Goal: Task Accomplishment & Management: Use online tool/utility

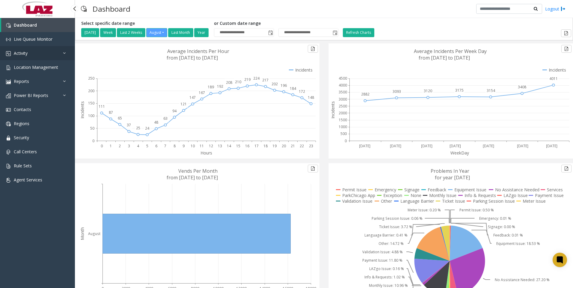
click at [22, 51] on span "Activity" at bounding box center [21, 53] width 14 height 6
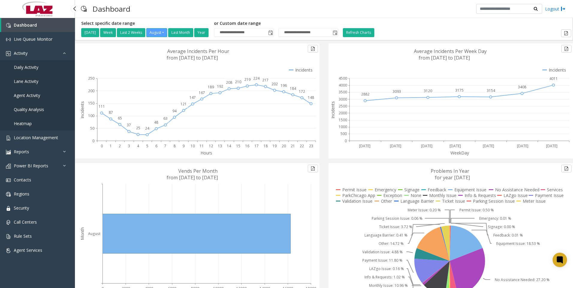
click at [25, 65] on span "Daily Activity" at bounding box center [26, 67] width 25 height 6
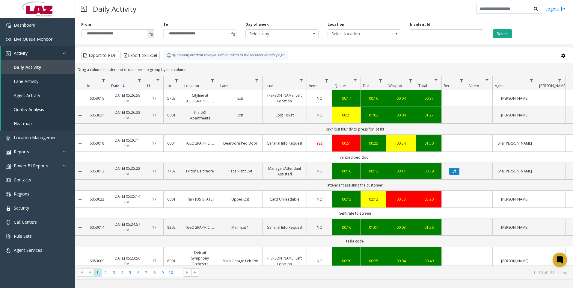
click at [151, 34] on span "Toggle popup" at bounding box center [151, 34] width 5 height 5
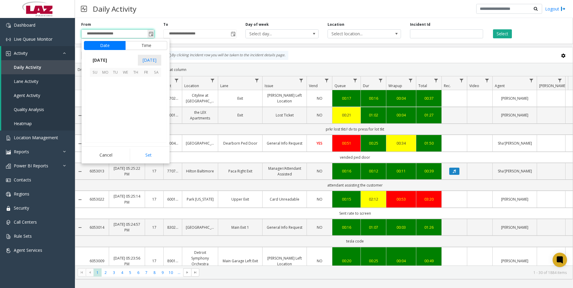
scroll to position [107452, 0]
click at [141, 45] on button "Time" at bounding box center [146, 45] width 42 height 9
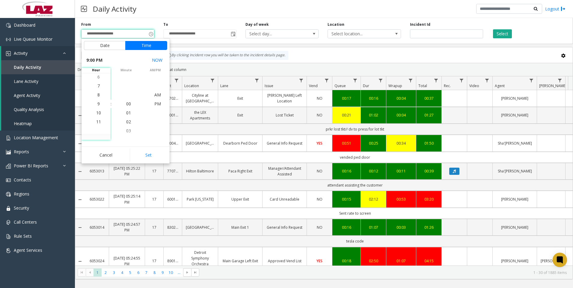
scroll to position [189, 0]
click at [97, 103] on span "9" at bounding box center [98, 104] width 2 height 6
click at [126, 103] on span "00" at bounding box center [128, 104] width 5 height 6
click at [155, 94] on span "AM" at bounding box center [157, 95] width 7 height 6
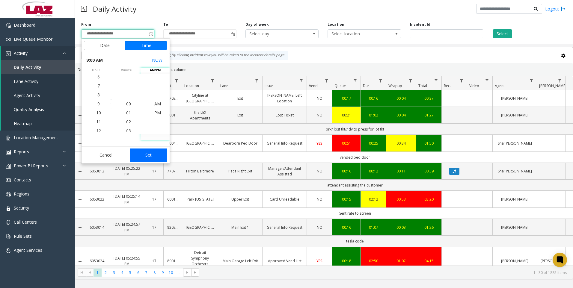
click at [148, 154] on button "Set" at bounding box center [149, 155] width 38 height 13
type input "**********"
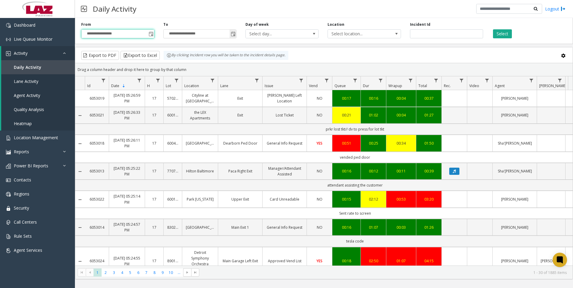
click at [234, 33] on span "Toggle popup" at bounding box center [233, 34] width 5 height 5
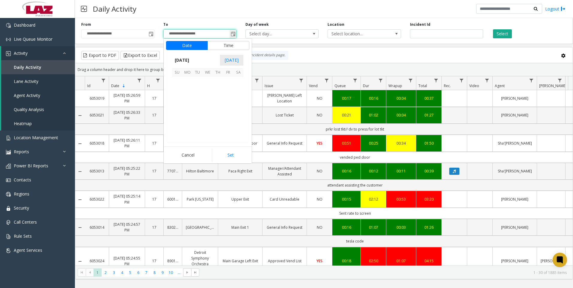
scroll to position [9, 0]
click at [226, 44] on button "Time" at bounding box center [228, 45] width 42 height 9
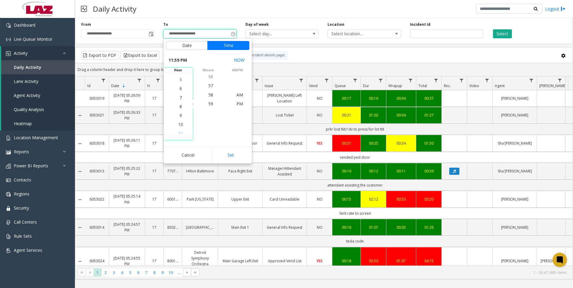
scroll to position [171, 0]
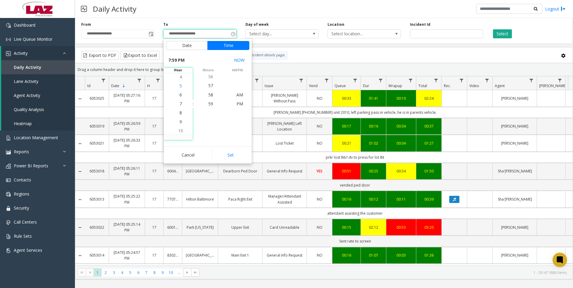
click at [179, 86] on span "5" at bounding box center [180, 86] width 2 height 6
click at [208, 86] on span "30" at bounding box center [210, 86] width 5 height 6
click at [238, 103] on span "PM" at bounding box center [239, 104] width 7 height 6
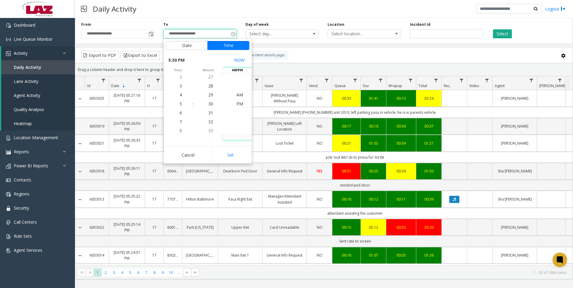
click at [233, 155] on button "Set" at bounding box center [231, 155] width 38 height 13
type input "**********"
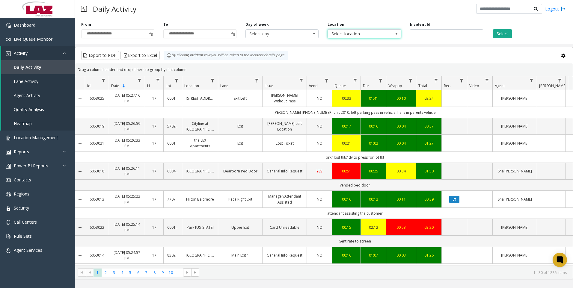
click at [389, 33] on span "Select location..." at bounding box center [363, 33] width 73 height 9
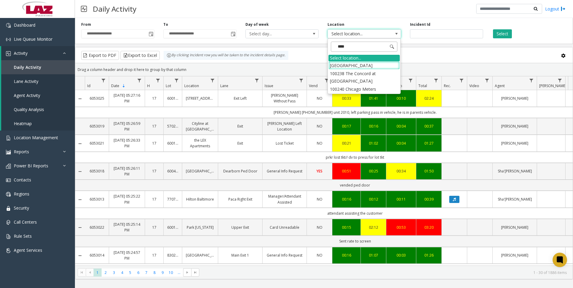
type input "*****"
click at [336, 65] on li "100240 Chicago Meters" at bounding box center [363, 65] width 71 height 8
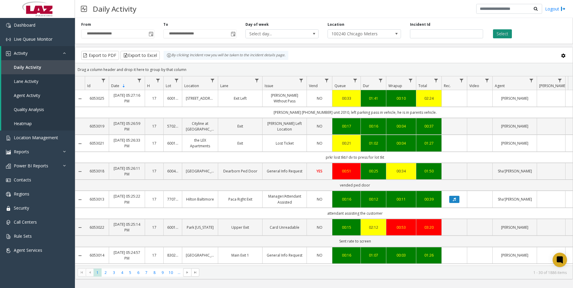
click at [504, 34] on button "Select" at bounding box center [502, 33] width 19 height 9
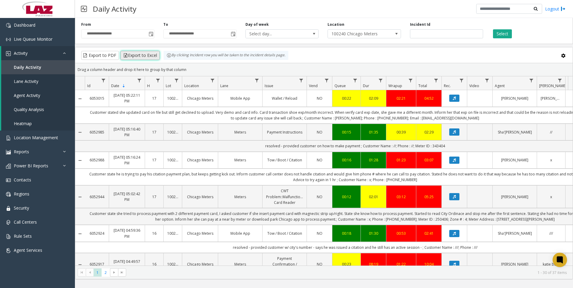
click at [142, 54] on button "Export to Excel" at bounding box center [139, 55] width 39 height 9
